Goal: Task Accomplishment & Management: Manage account settings

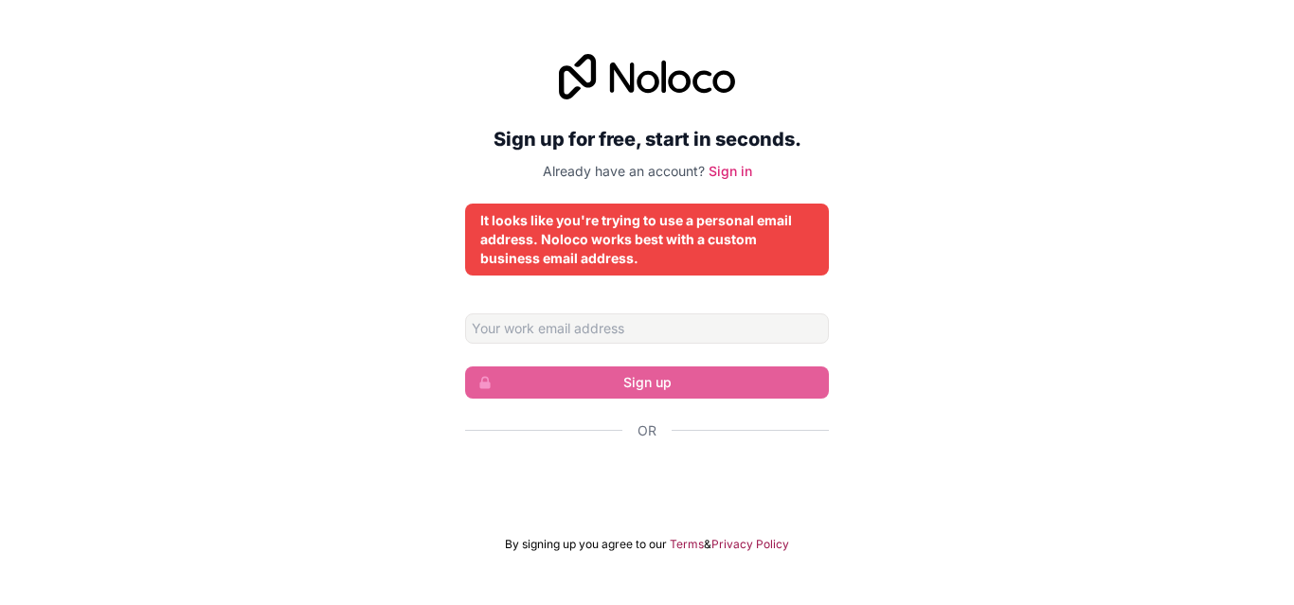
click at [1010, 396] on div "Sign up for free, start in seconds. Already have an account? Sign in It looks l…" at bounding box center [647, 302] width 1294 height 551
click at [725, 174] on link "Sign in" at bounding box center [731, 171] width 44 height 16
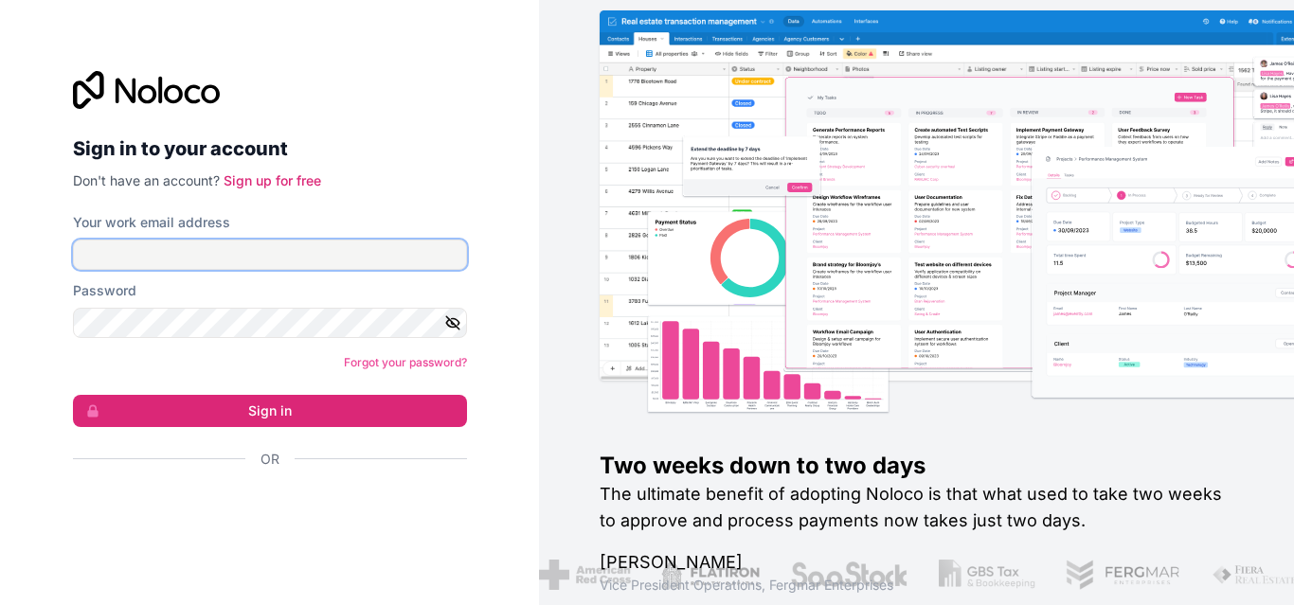
click at [377, 259] on input "Your work email address" at bounding box center [270, 255] width 394 height 30
type input "[EMAIL_ADDRESS][DOMAIN_NAME]"
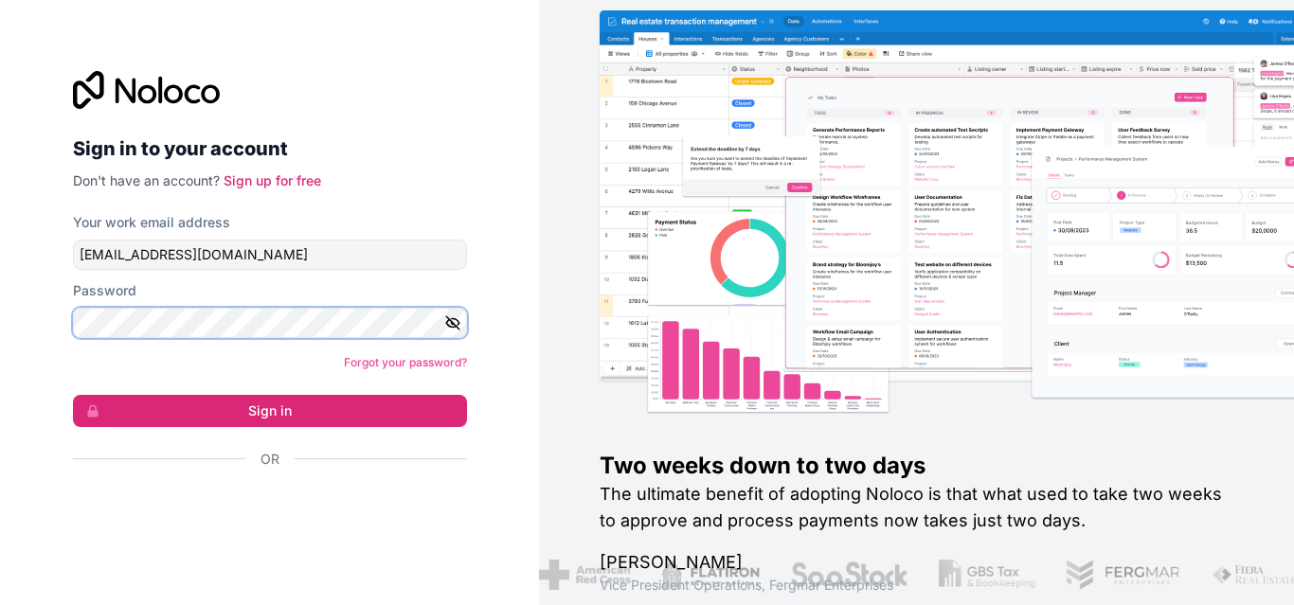
click at [73, 395] on button "Sign in" at bounding box center [270, 411] width 394 height 32
